Goal: Complete application form

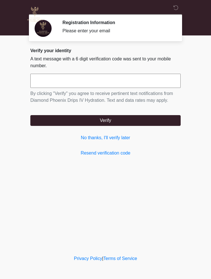
click at [44, 81] on input "text" at bounding box center [105, 81] width 150 height 14
type input "******"
click at [67, 125] on button "Verify" at bounding box center [105, 120] width 150 height 11
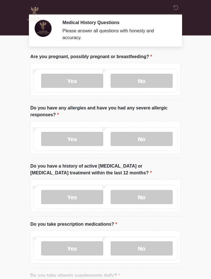
click at [141, 83] on label "No" at bounding box center [142, 81] width 62 height 14
click at [59, 140] on label "Yes" at bounding box center [72, 139] width 62 height 14
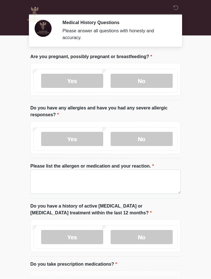
click at [154, 140] on label "No" at bounding box center [142, 139] width 62 height 14
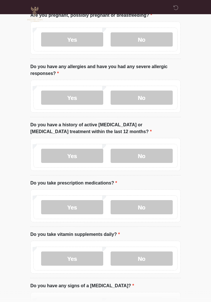
scroll to position [45, 0]
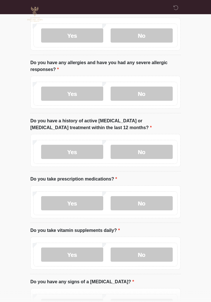
click at [156, 151] on label "No" at bounding box center [142, 152] width 62 height 14
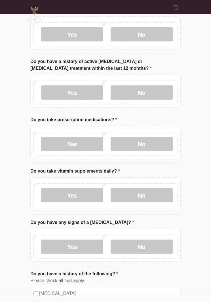
scroll to position [105, 0]
click at [54, 145] on label "Yes" at bounding box center [72, 143] width 62 height 14
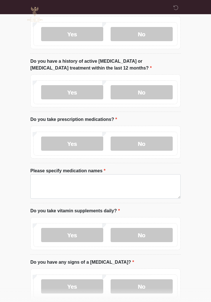
click at [157, 144] on label "No" at bounding box center [142, 143] width 62 height 14
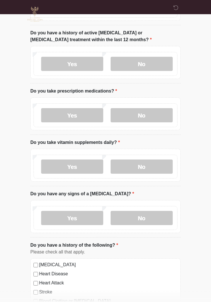
scroll to position [133, 0]
click at [153, 168] on label "No" at bounding box center [142, 166] width 62 height 14
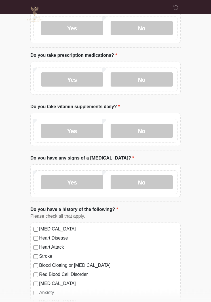
click at [153, 182] on label "No" at bounding box center [142, 182] width 62 height 14
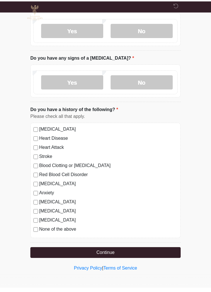
scroll to position [265, 0]
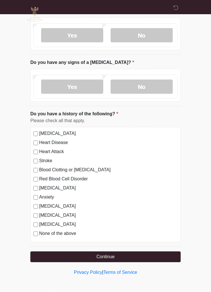
click at [86, 255] on button "Continue" at bounding box center [105, 256] width 150 height 11
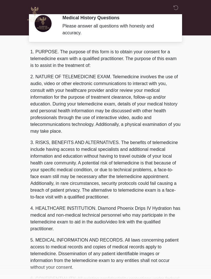
scroll to position [0, 0]
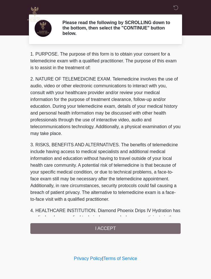
click at [67, 228] on div "1. PURPOSE. The purpose of this form is to obtain your consent for a telemedici…" at bounding box center [105, 142] width 150 height 183
click at [64, 229] on div "1. PURPOSE. The purpose of this form is to obtain your consent for a telemedici…" at bounding box center [105, 142] width 150 height 183
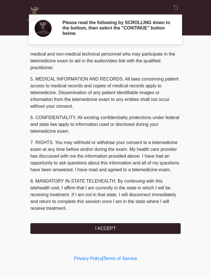
scroll to position [170, 0]
click at [59, 229] on button "I ACCEPT" at bounding box center [105, 228] width 150 height 11
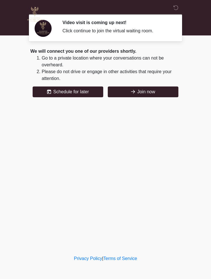
click at [153, 93] on button "Join now" at bounding box center [143, 91] width 71 height 11
